Goal: Task Accomplishment & Management: Manage account settings

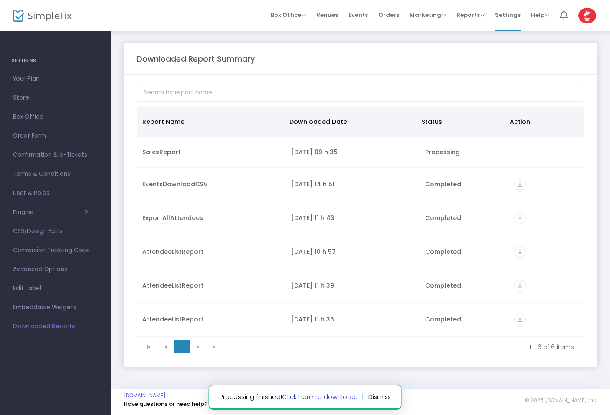
click at [335, 400] on link "Click here to download." at bounding box center [319, 396] width 75 height 9
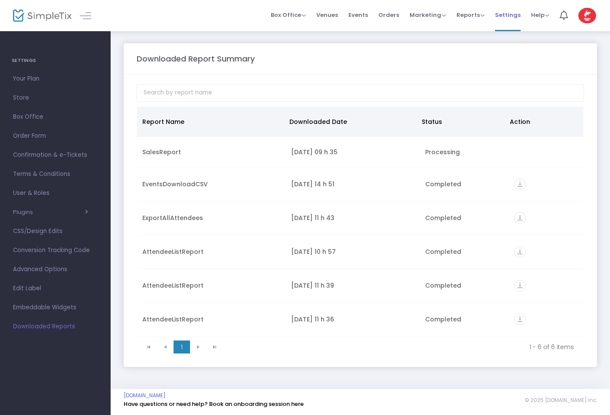
click at [508, 16] on span "Settings" at bounding box center [508, 15] width 26 height 22
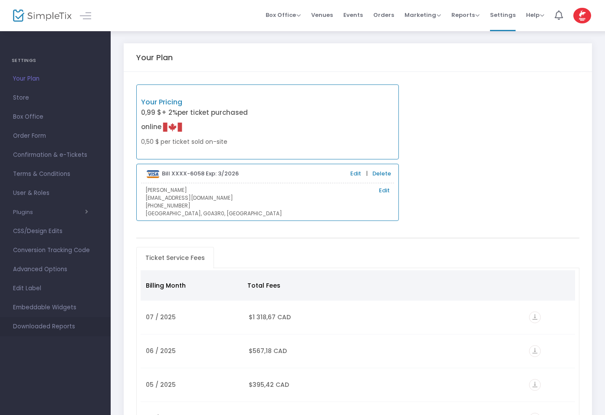
click at [48, 325] on span "Downloaded Reports" at bounding box center [55, 326] width 85 height 11
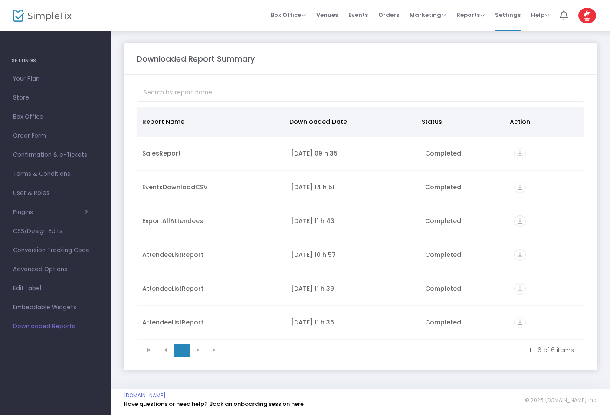
click at [87, 13] on link at bounding box center [85, 15] width 11 height 11
click at [87, 13] on div "Box Office Sell Tickets Bookings Sell Season Pass Venues Memberships Events Ord…" at bounding box center [305, 15] width 610 height 31
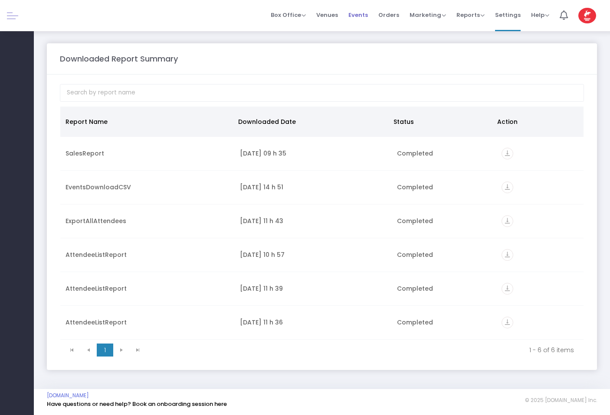
click at [366, 13] on span "Events" at bounding box center [358, 15] width 20 height 22
